Goal: Task Accomplishment & Management: Use online tool/utility

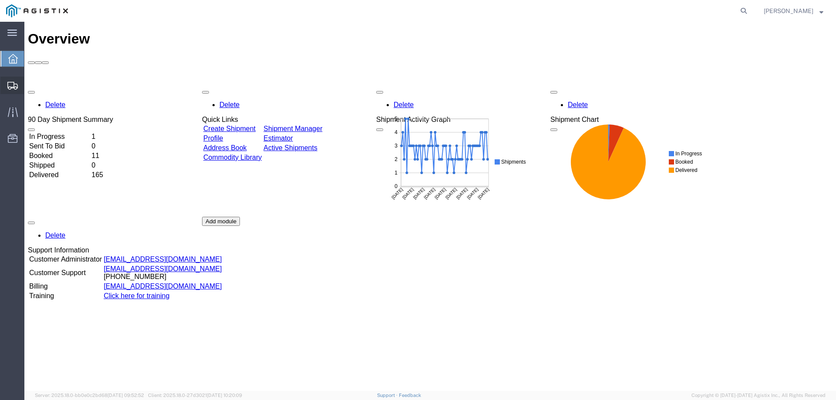
click at [0, 0] on span "Create from Template" at bounding box center [0, 0] width 0 height 0
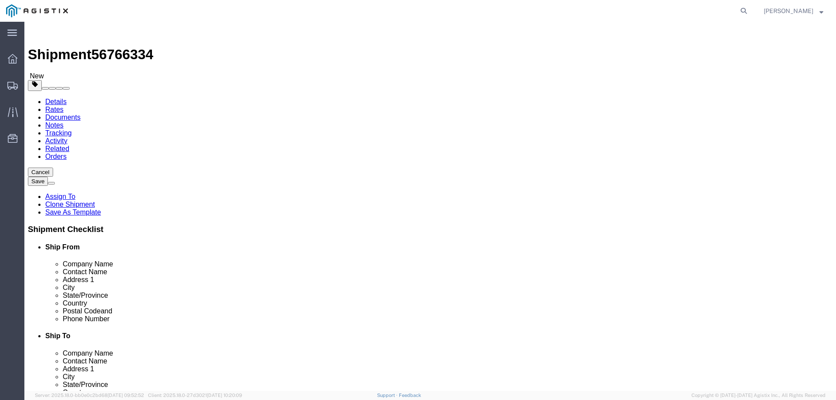
select select
select select "65511"
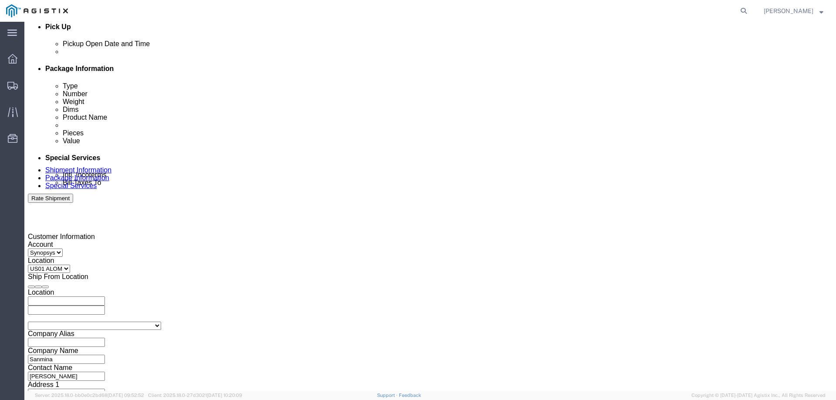
scroll to position [319, 0]
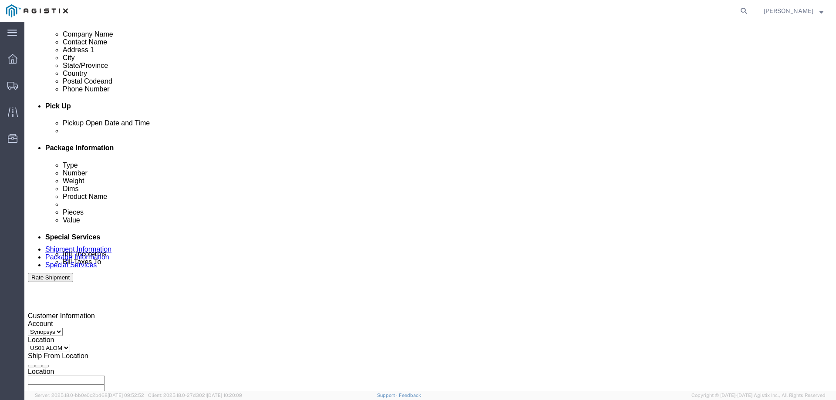
click div
type input "3:01 PM"
click button "Apply"
click div
type input "4:00 PM"
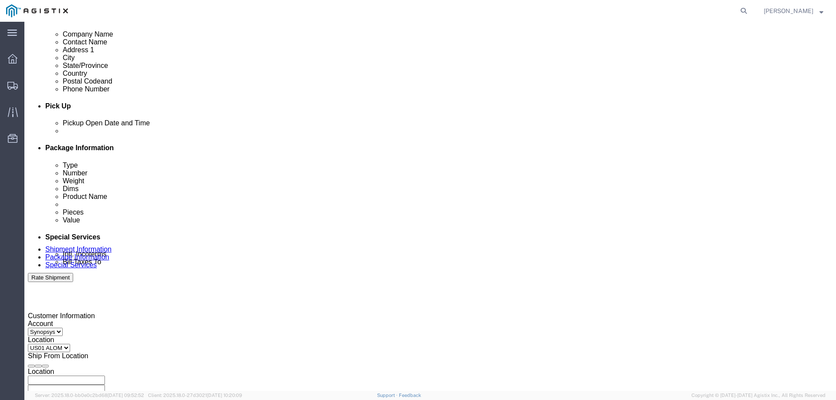
click button "Apply"
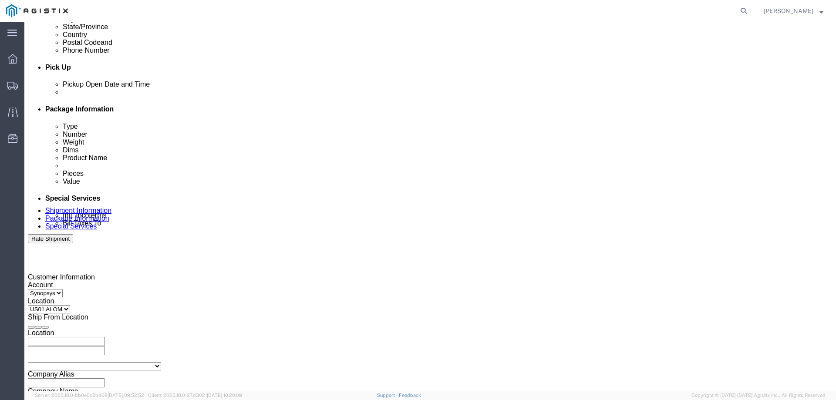
scroll to position [406, 0]
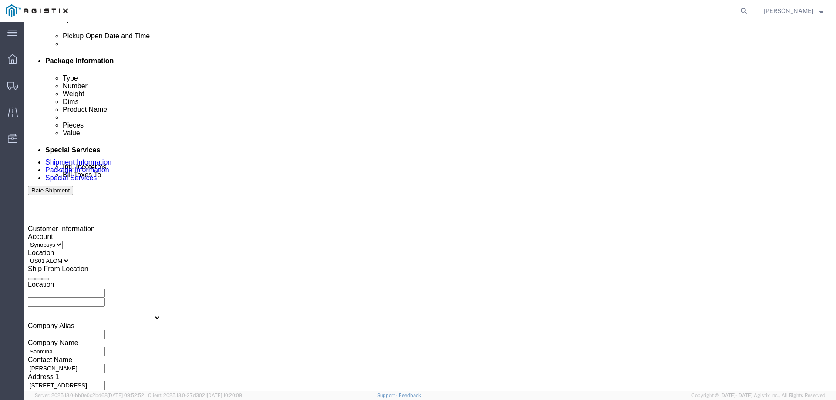
click input "3000021253"
paste input "3000021386"
type input "3000021386"
click div "Customer Information Account Select Sanmina Synopsys Location Select US01 [GEOG…"
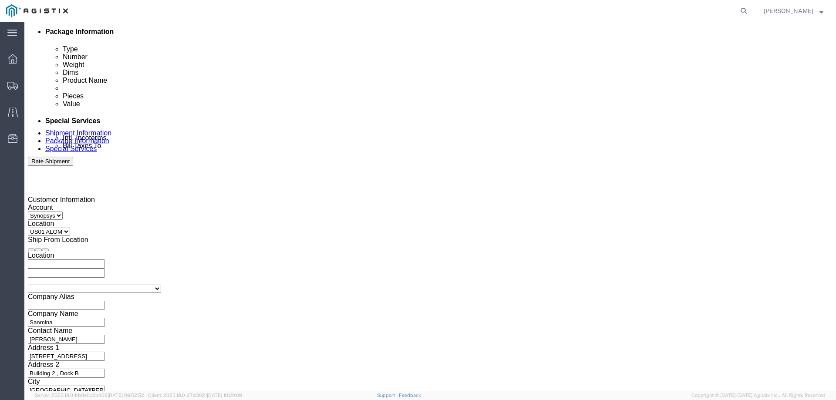
scroll to position [450, 0]
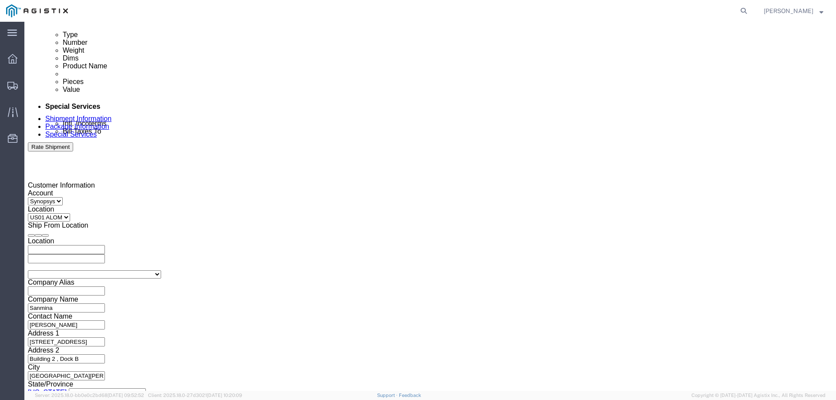
click icon
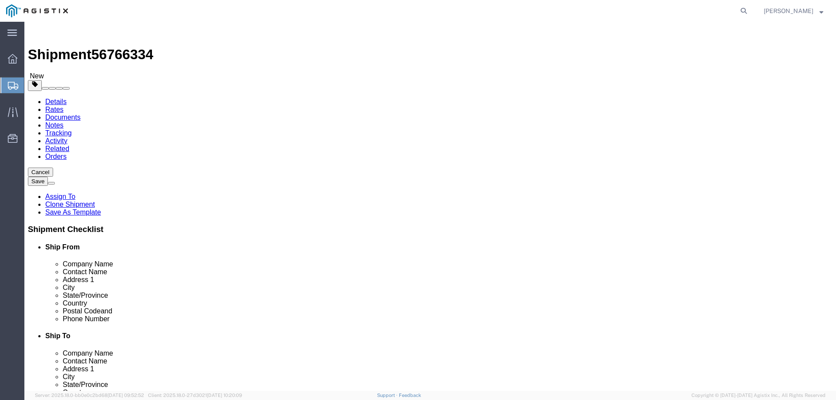
click div "2 x Pallet(s) Oversized (Not Stackable) Package Type Select Bale(s) Basket(s) B…"
click dd "2.00 Each"
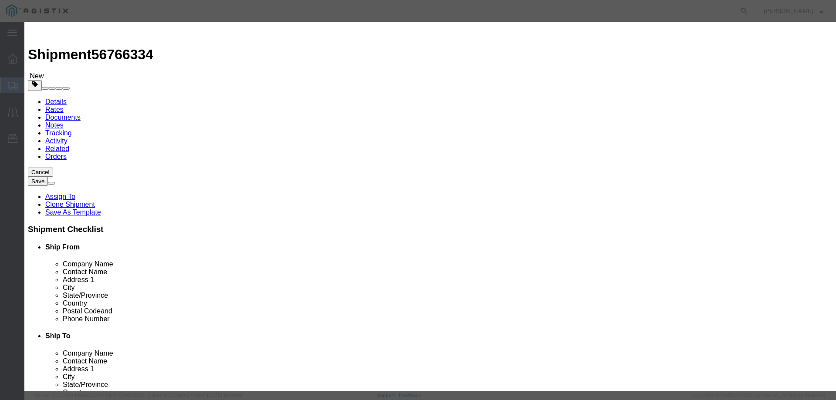
click input "S/N: C066156, C066171"
drag, startPoint x: 559, startPoint y: 124, endPoint x: 490, endPoint y: 124, distance: 68.4
click input "S/N: C075545, C075546"
type input "S/N: C075545, C075546"
click button "Save & Close"
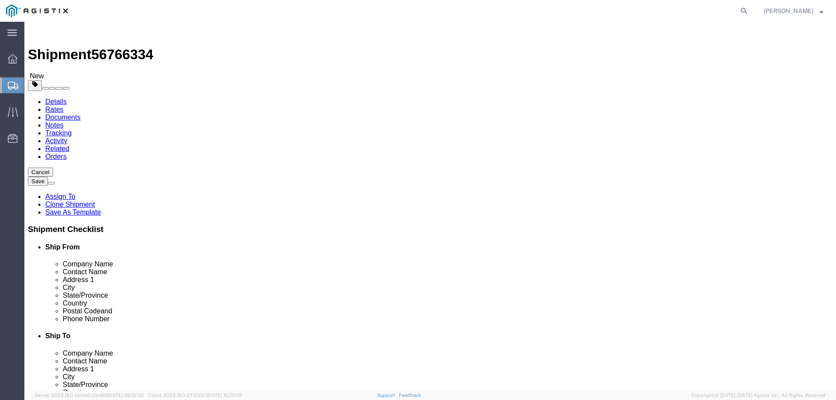
click icon
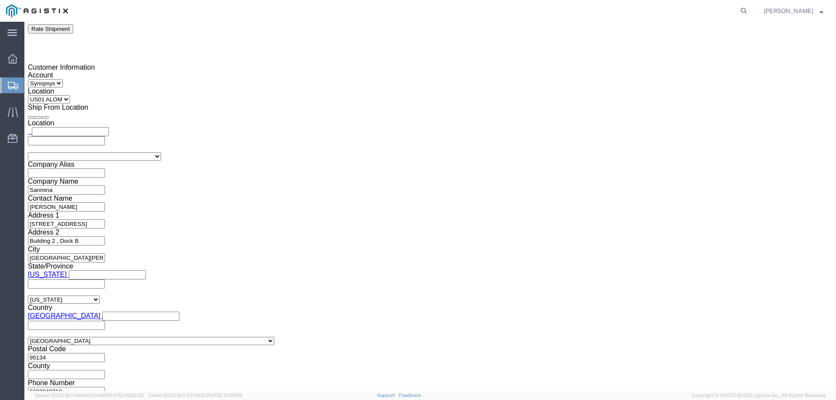
scroll to position [479, 0]
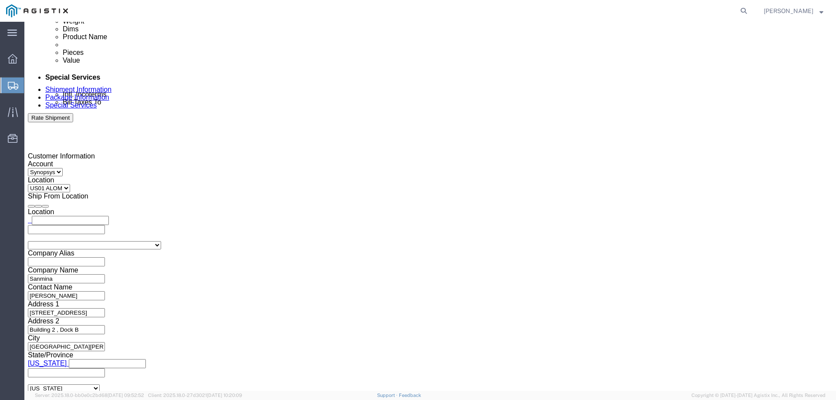
drag, startPoint x: 501, startPoint y: 173, endPoint x: 424, endPoint y: 172, distance: 77.5
click div "S/N: C066156, C066171"
paste textarea "S/N: C075545, C075546"
type textarea "S/N: C075545, C075546"
click div "Message S/N: C066156, C066171"
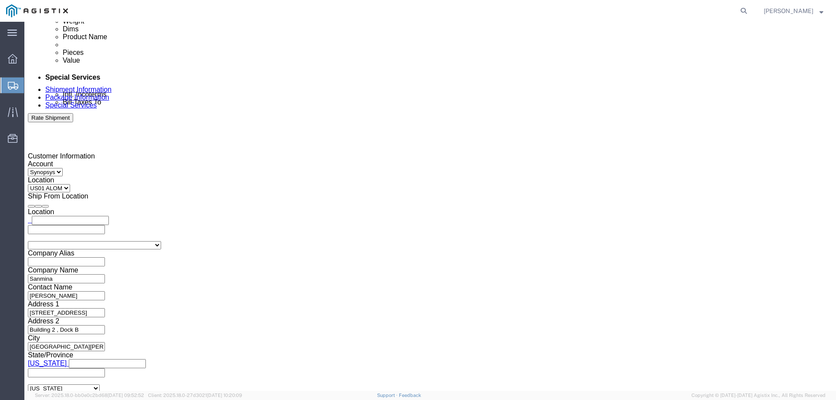
click button "Rate Shipment"
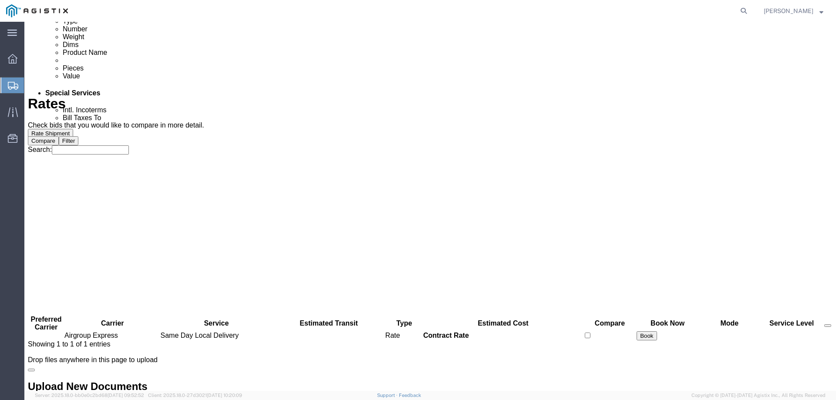
scroll to position [0, 0]
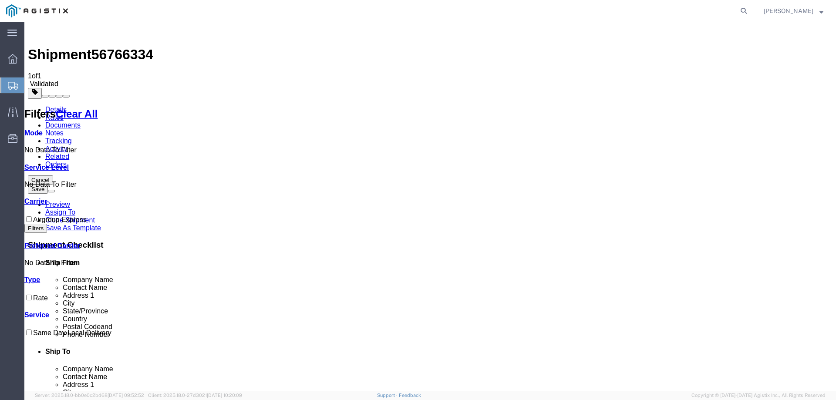
checkbox input "true"
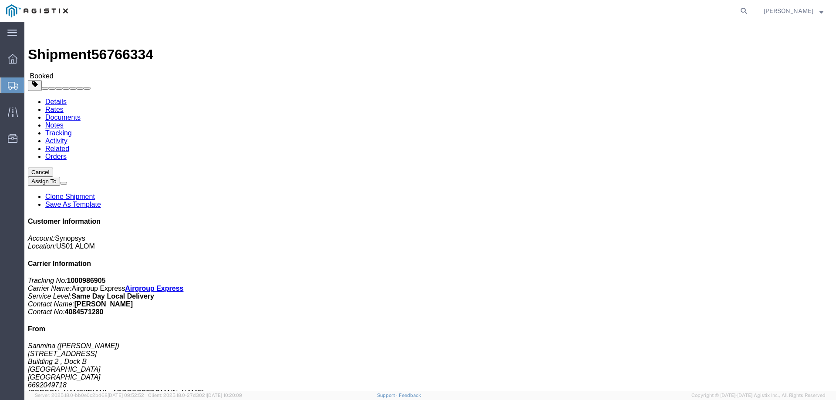
click link "Documents"
